Goal: Obtain resource: Obtain resource

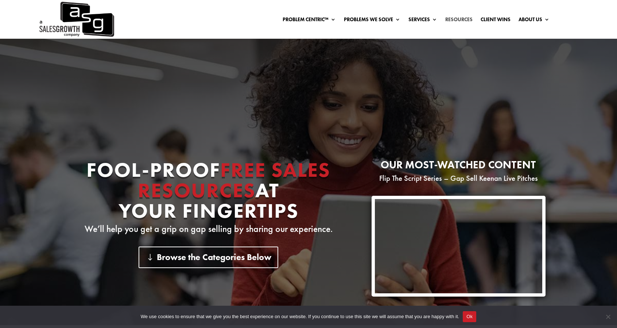
click at [460, 19] on link "Resources" at bounding box center [458, 21] width 27 height 8
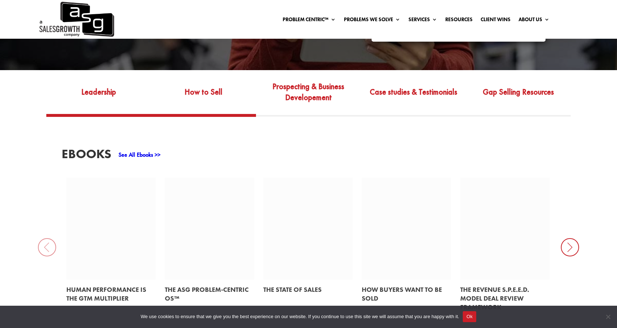
scroll to position [255, 0]
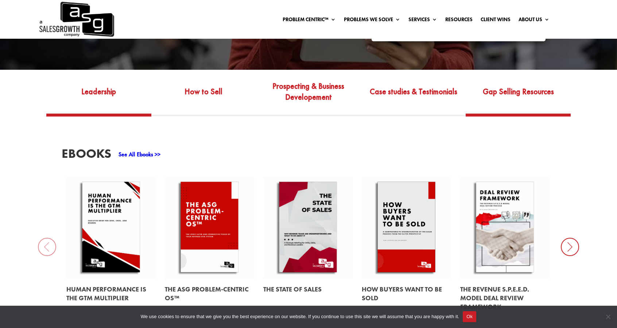
click at [512, 90] on link "Gap Selling Resources" at bounding box center [518, 97] width 105 height 34
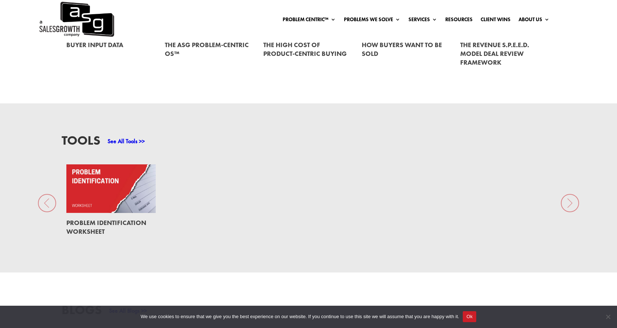
click at [105, 201] on link at bounding box center [110, 188] width 89 height 49
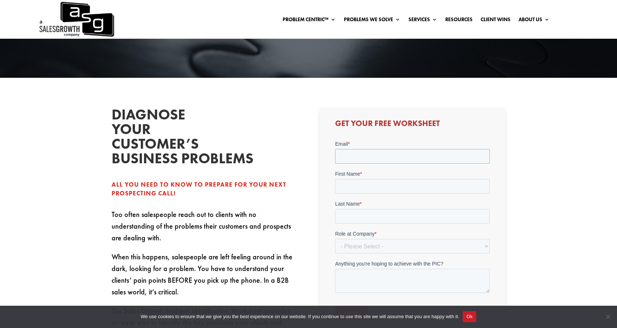
scroll to position [146, 0]
click at [338, 155] on input "Email *" at bounding box center [412, 155] width 155 height 15
click at [364, 186] on div "First Name *" at bounding box center [412, 181] width 155 height 23
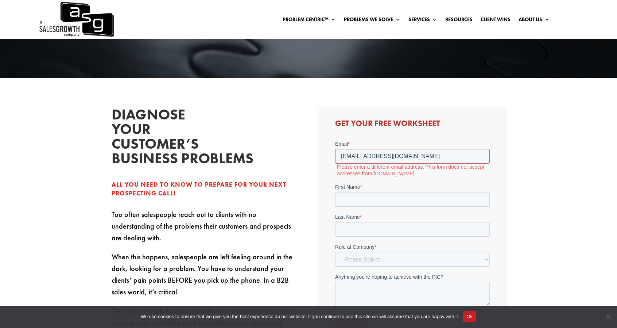
click at [398, 154] on input "[EMAIL_ADDRESS][DOMAIN_NAME]" at bounding box center [412, 155] width 155 height 15
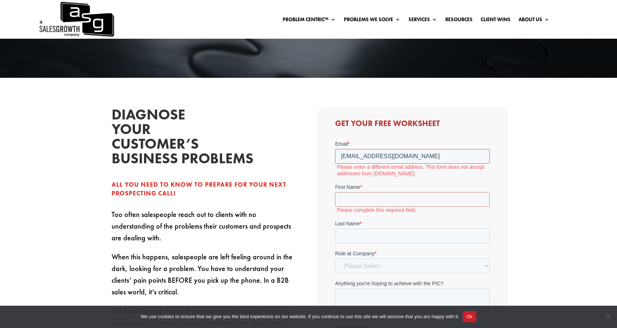
type input "[PERSON_NAME][EMAIL_ADDRESS][PERSON_NAME][DOMAIN_NAME]"
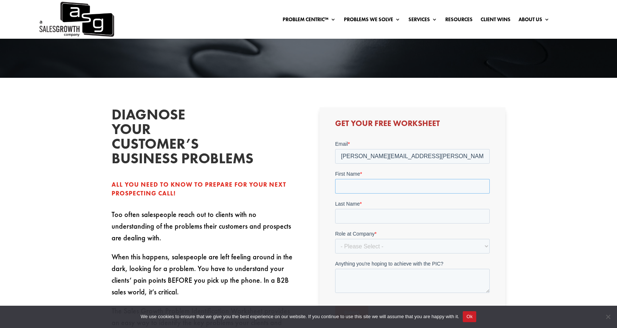
click at [370, 186] on input "First Name *" at bounding box center [412, 185] width 155 height 15
type input "[PERSON_NAME]"
click at [364, 216] on input "Last Name *" at bounding box center [412, 215] width 155 height 15
type input "[PERSON_NAME]"
click at [361, 246] on select "- Please Select - C-Level (CRO, CSO, etc) Senior Leadership (VP of Sales, VP of…" at bounding box center [412, 245] width 155 height 15
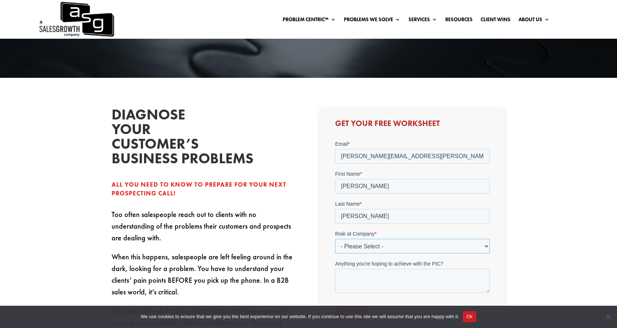
select select "C-Level (CRO, CSO, etc)"
click at [335, 238] on select "- Please Select - C-Level (CRO, CSO, etc) Senior Leadership (VP of Sales, VP of…" at bounding box center [412, 245] width 155 height 15
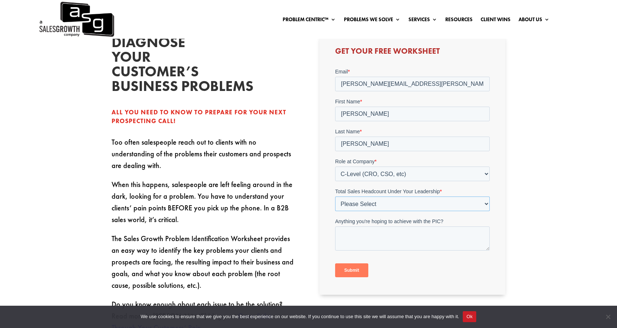
click at [381, 202] on select "Please Select Just Me 1-9 [PHONE_NUMBER] [PHONE_NUMBER]+" at bounding box center [412, 203] width 155 height 15
click at [382, 202] on select "Please Select Just Me 1-9 [PHONE_NUMBER] [PHONE_NUMBER]+" at bounding box center [412, 202] width 155 height 15
select select "1-9"
click at [335, 195] on select "Please Select Just Me 1-9 [PHONE_NUMBER] [PHONE_NUMBER]+" at bounding box center [412, 202] width 155 height 15
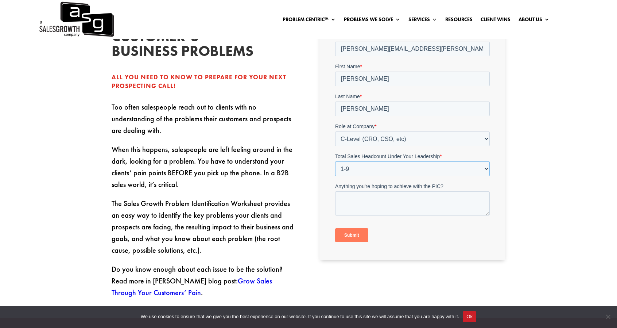
scroll to position [254, 0]
click at [351, 236] on input "Submit" at bounding box center [351, 234] width 33 height 14
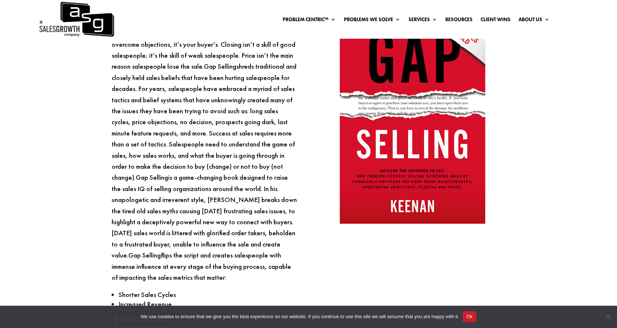
scroll to position [718, 0]
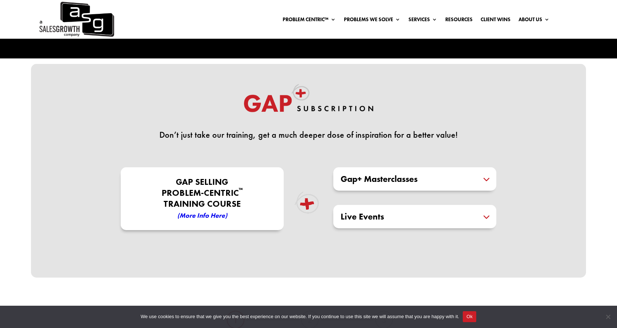
scroll to position [145, 0]
click at [489, 178] on h5 "Gap+ Masterclasses" at bounding box center [415, 178] width 148 height 9
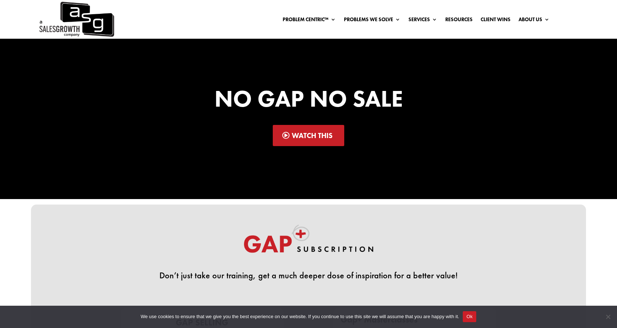
scroll to position [0, 0]
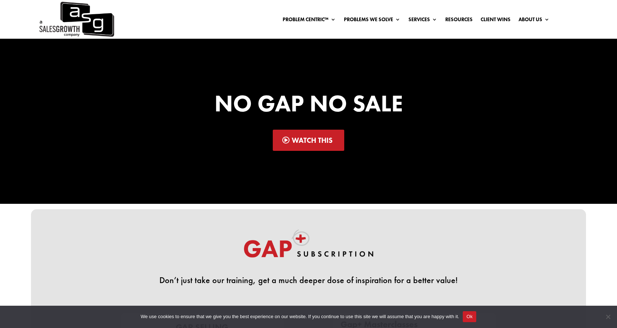
click at [288, 139] on link "Watch This" at bounding box center [309, 140] width 72 height 21
